Goal: Communication & Community: Answer question/provide support

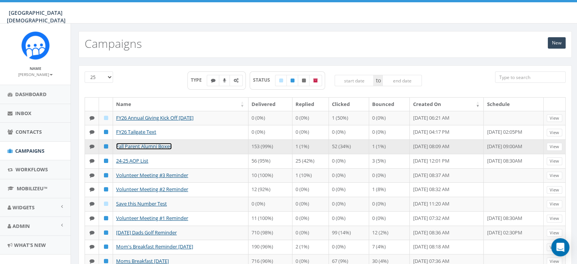
click at [144, 144] on link "Fall Parent Alumni Boxes" at bounding box center [144, 146] width 56 height 7
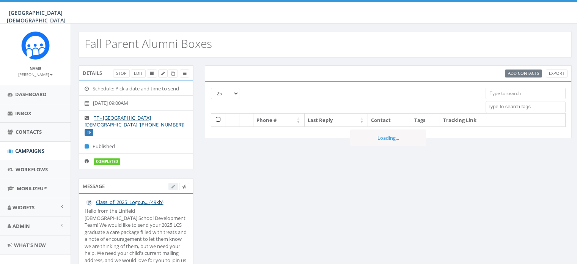
select select
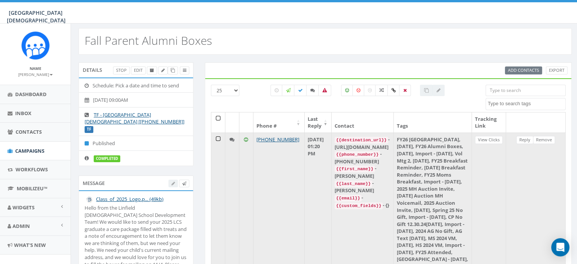
scroll to position [5, 0]
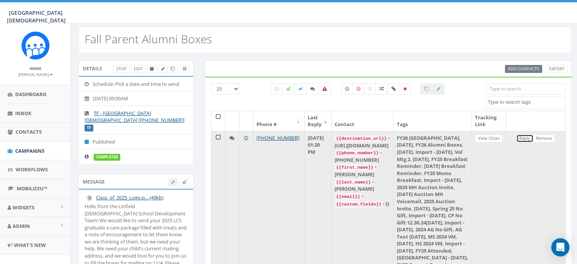
click at [523, 138] on link "Reply" at bounding box center [525, 138] width 17 height 8
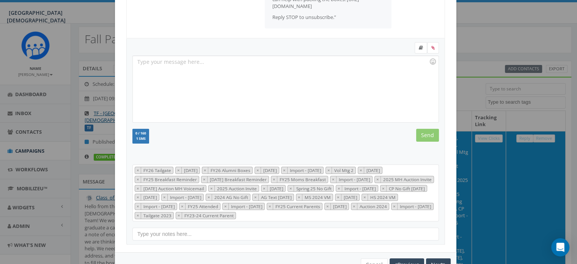
scroll to position [158, 0]
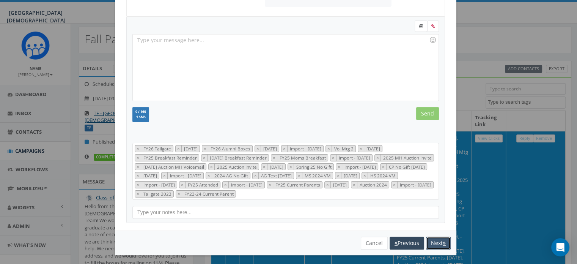
click at [439, 242] on button "Next" at bounding box center [438, 242] width 25 height 13
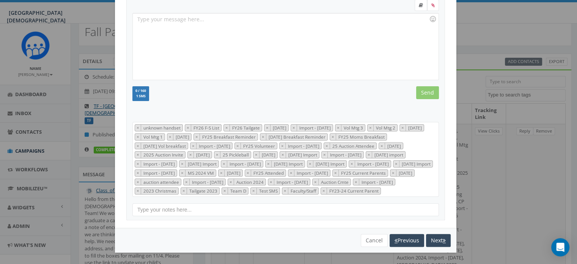
scroll to position [14, 0]
click at [512, 194] on div "[PHONE_NUMBER] All Messages Click History {{destination_url}} - [URL][DOMAIN_NA…" at bounding box center [288, 132] width 577 height 264
click at [372, 236] on button "Cancel" at bounding box center [374, 240] width 27 height 13
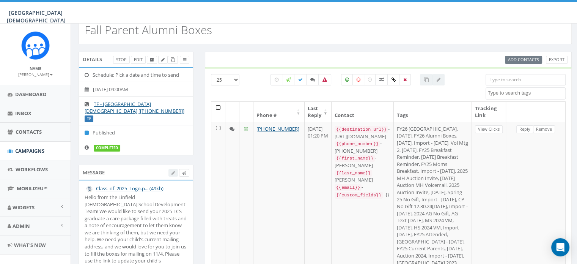
scroll to position [41, 0]
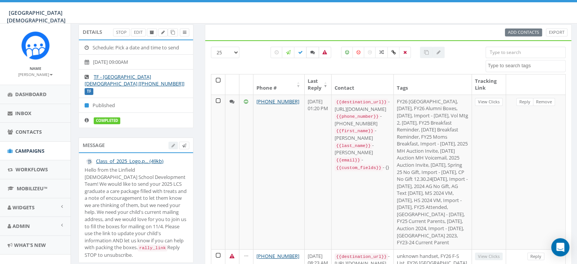
click at [313, 54] on label at bounding box center [312, 52] width 13 height 11
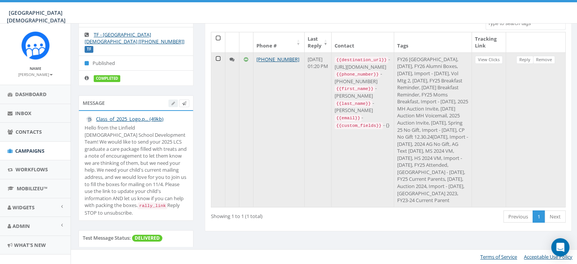
scroll to position [0, 0]
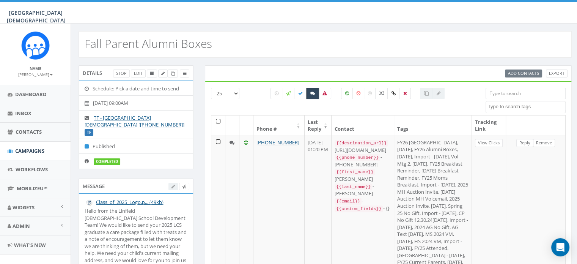
click at [313, 94] on icon at bounding box center [313, 93] width 5 height 5
checkbox input "false"
click at [346, 95] on label at bounding box center [347, 93] width 12 height 11
click at [348, 91] on icon at bounding box center [347, 93] width 4 height 5
checkbox input "false"
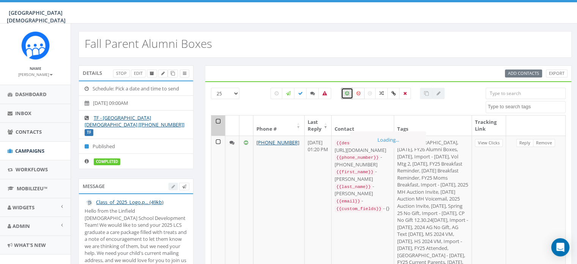
click at [355, 91] on label at bounding box center [359, 93] width 12 height 11
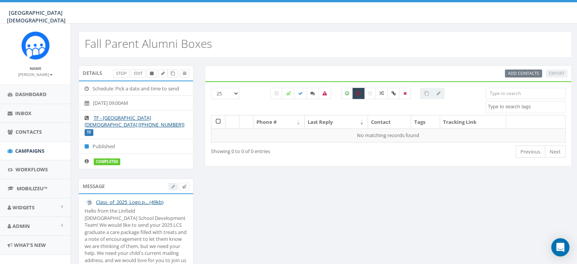
click at [360, 93] on icon at bounding box center [359, 93] width 4 height 5
checkbox input "false"
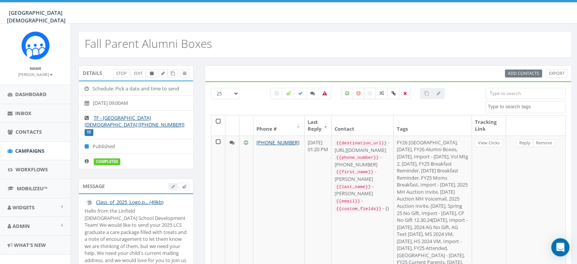
click at [368, 93] on icon at bounding box center [370, 93] width 4 height 5
checkbox input "true"
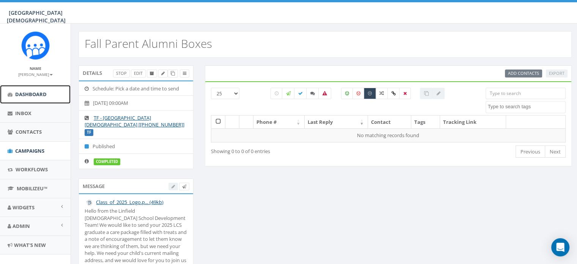
click at [21, 88] on link "Dashboard" at bounding box center [35, 94] width 71 height 19
